Goal: Transaction & Acquisition: Purchase product/service

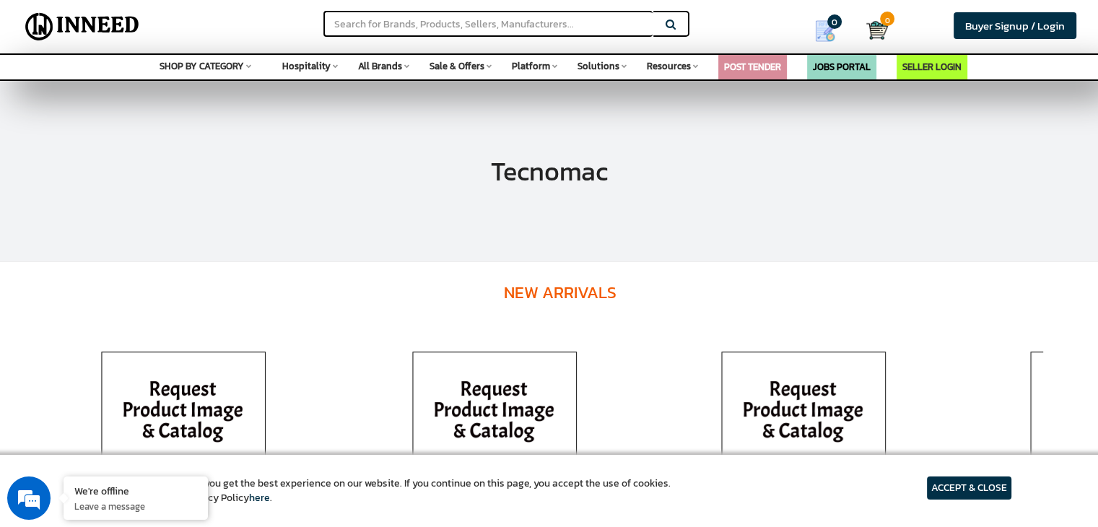
click at [950, 200] on div "Tecnomac" at bounding box center [549, 172] width 1098 height 180
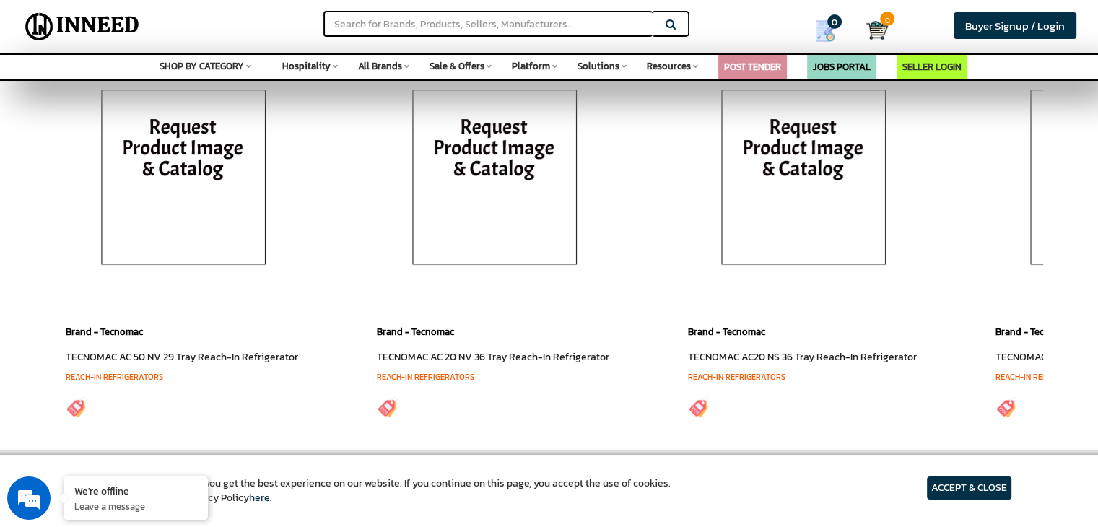
scroll to position [263, 0]
click at [527, 24] on input "text" at bounding box center [487, 24] width 329 height 26
paste input "AC20 NV"
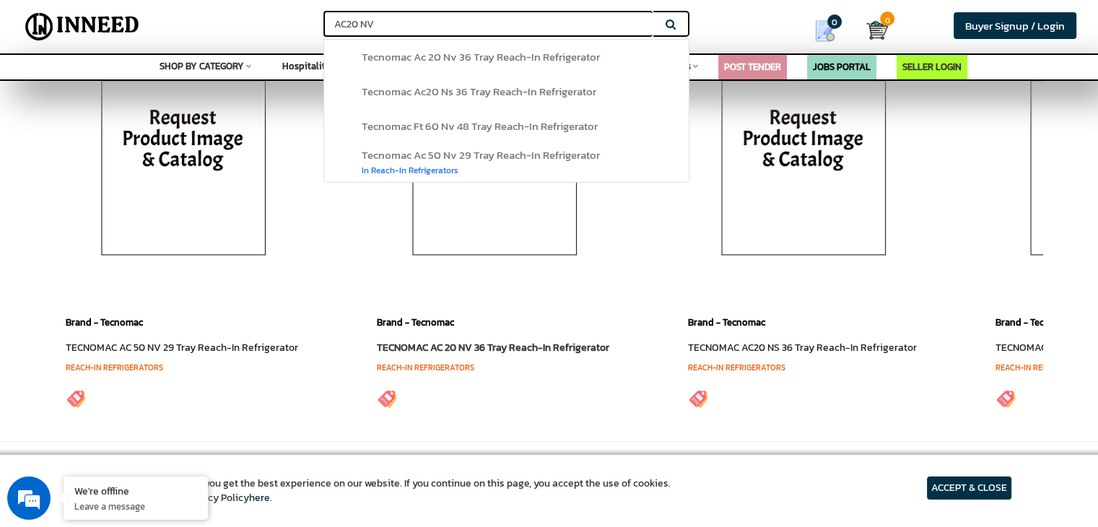
scroll to position [276, 0]
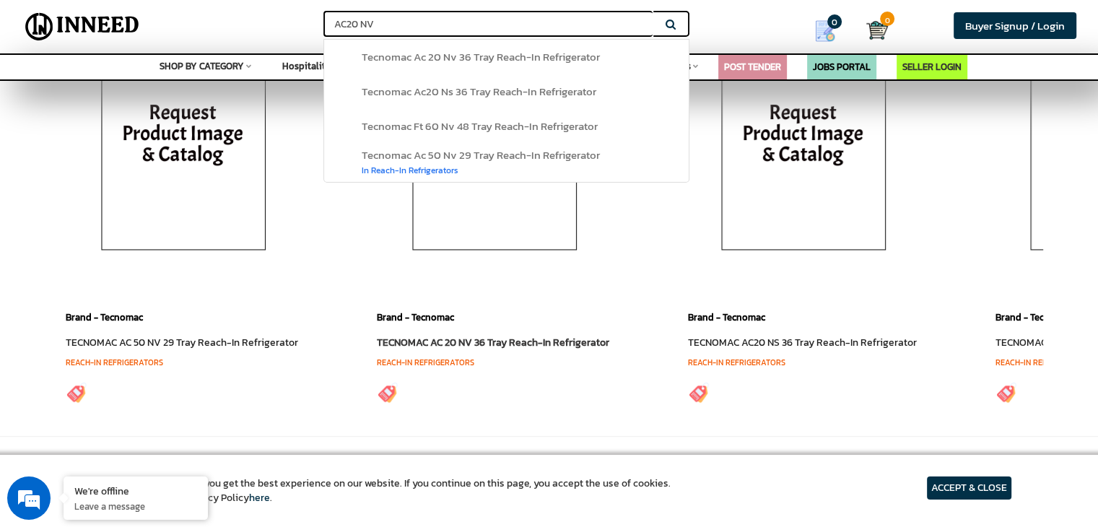
type input "AC20 NV"
click at [436, 344] on link "TECNOMAC AC 20 NV 36 Tray Reach-In Refrigerator" at bounding box center [493, 342] width 232 height 15
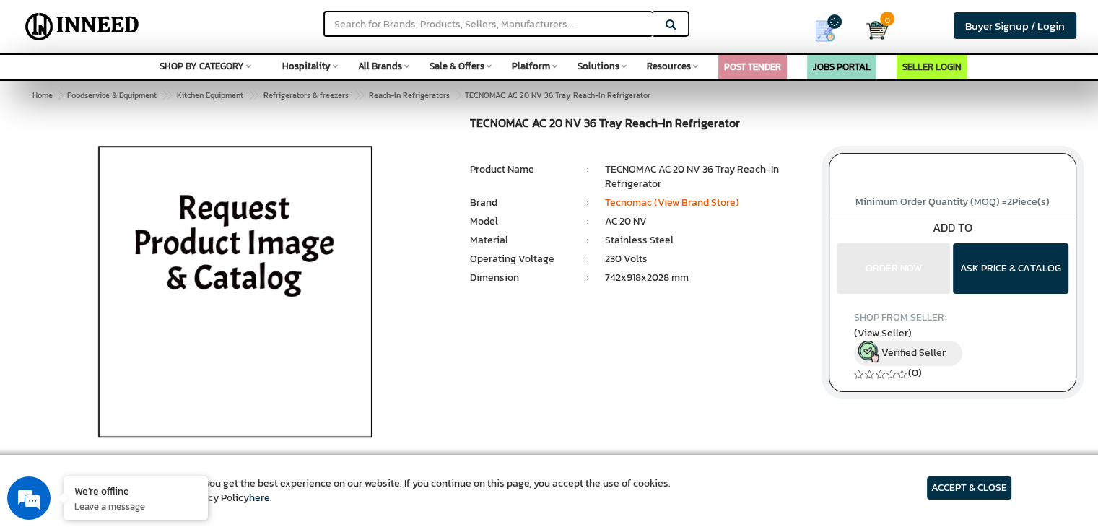
click at [248, 244] on img at bounding box center [234, 297] width 337 height 361
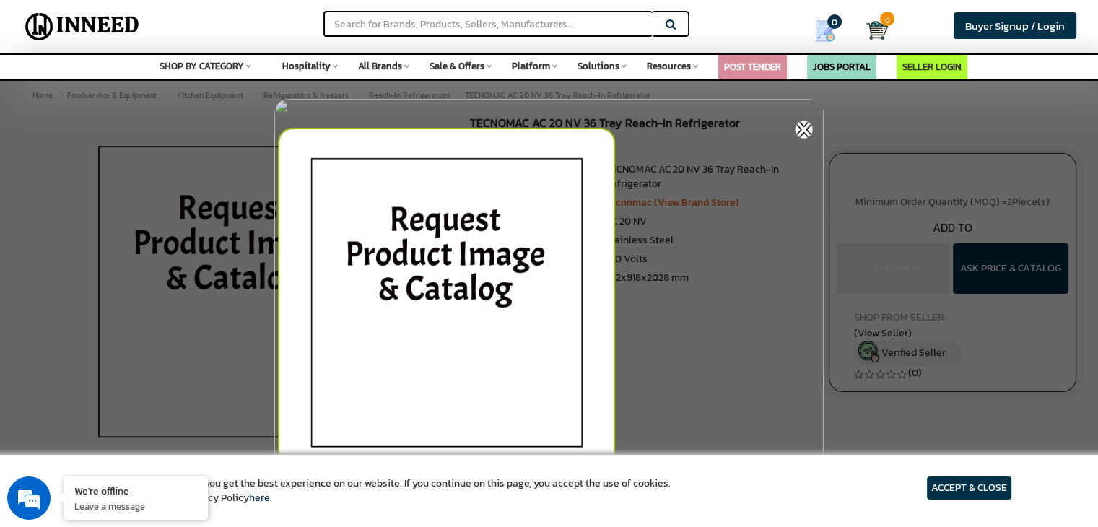
click at [248, 244] on div at bounding box center [549, 263] width 1098 height 527
click at [800, 130] on img at bounding box center [803, 130] width 18 height 18
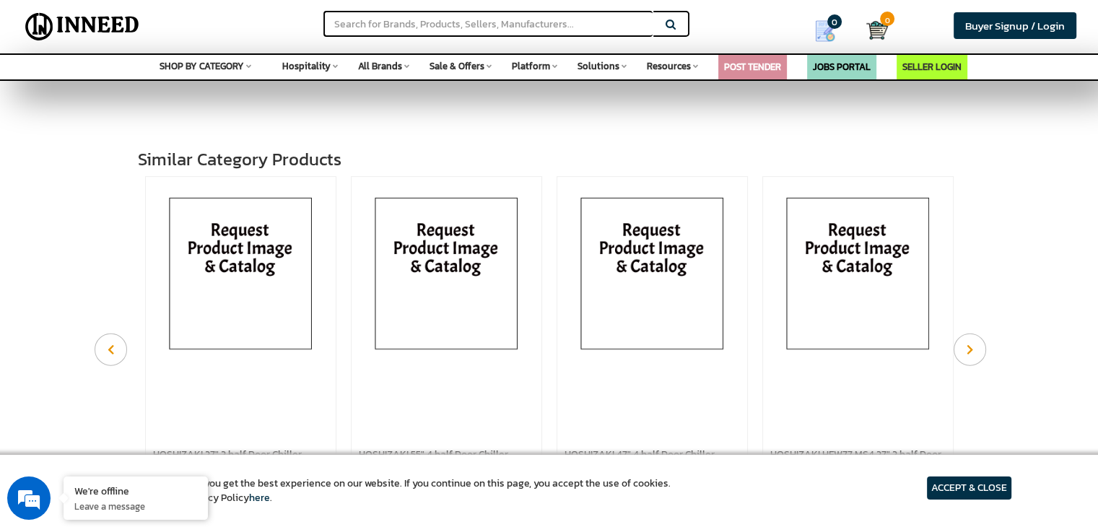
scroll to position [704, 0]
